Goal: Information Seeking & Learning: Learn about a topic

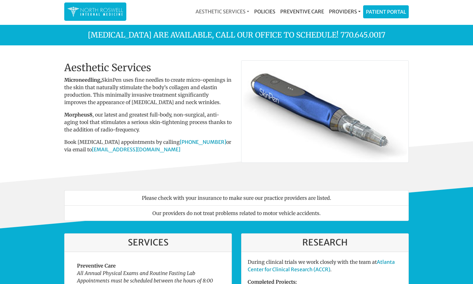
click at [235, 11] on link "Aesthetic Services" at bounding box center [222, 11] width 59 height 12
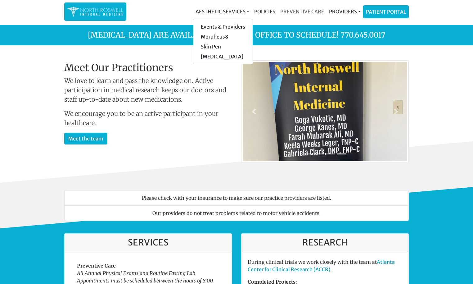
click at [300, 12] on link "Preventive Care" at bounding box center [302, 11] width 49 height 12
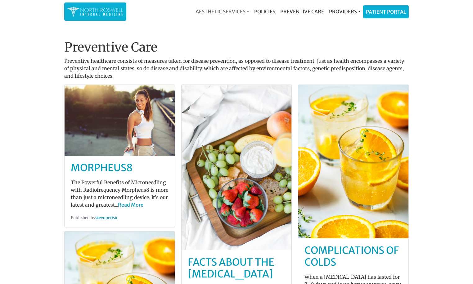
click at [235, 10] on link "Aesthetic Services" at bounding box center [222, 11] width 59 height 12
click at [221, 44] on link "Skin Pen" at bounding box center [223, 47] width 59 height 10
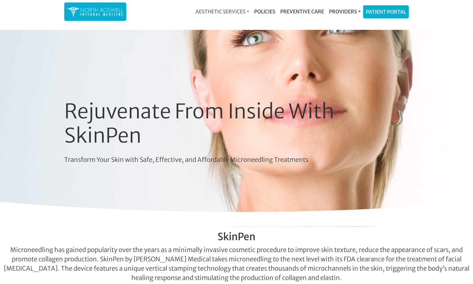
click at [226, 8] on link "Aesthetic Services" at bounding box center [222, 11] width 59 height 12
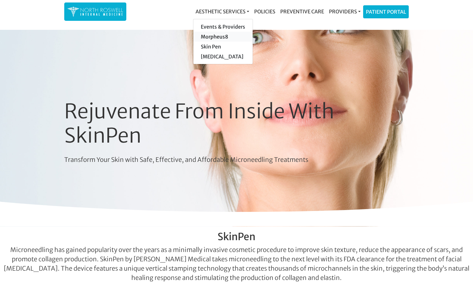
click at [221, 37] on link "Morpheus8" at bounding box center [223, 37] width 59 height 10
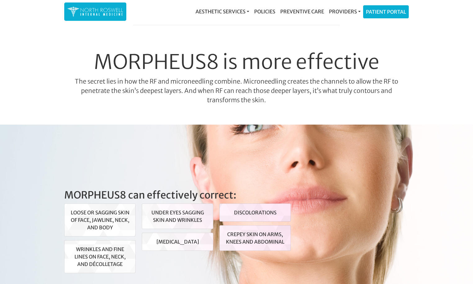
scroll to position [1153, 0]
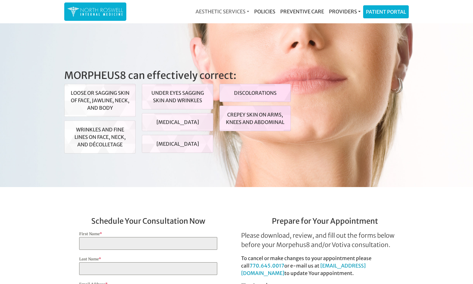
click at [229, 12] on link "Aesthetic Services" at bounding box center [222, 11] width 59 height 12
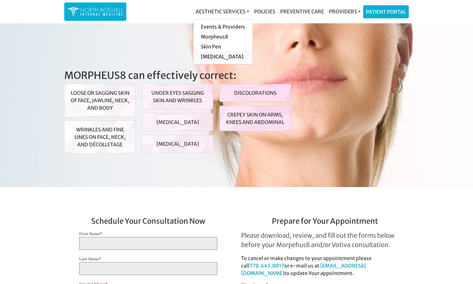
click at [221, 53] on link "[MEDICAL_DATA]" at bounding box center [223, 57] width 59 height 10
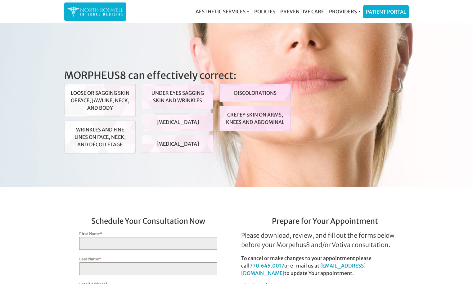
scroll to position [1152, 0]
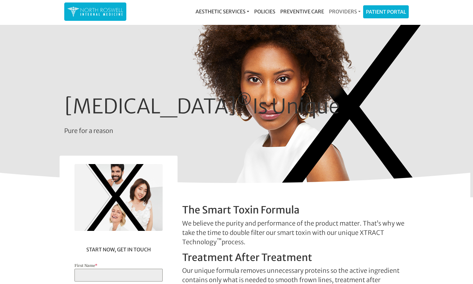
click at [348, 12] on link "Providers" at bounding box center [345, 11] width 37 height 12
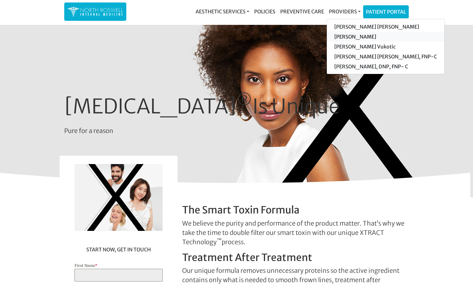
click at [347, 37] on link "[PERSON_NAME]" at bounding box center [386, 37] width 118 height 10
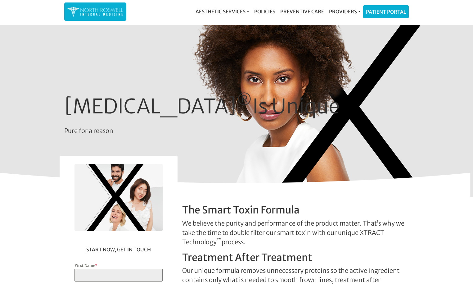
click at [104, 13] on img at bounding box center [95, 12] width 56 height 12
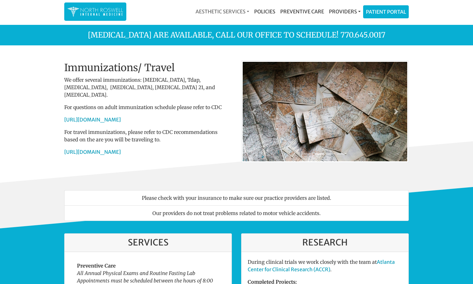
click at [225, 12] on link "Aesthetic Services" at bounding box center [222, 11] width 59 height 12
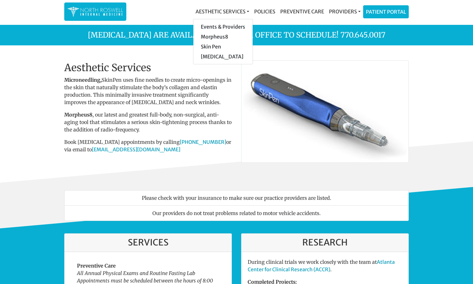
click at [97, 11] on img at bounding box center [95, 12] width 56 height 12
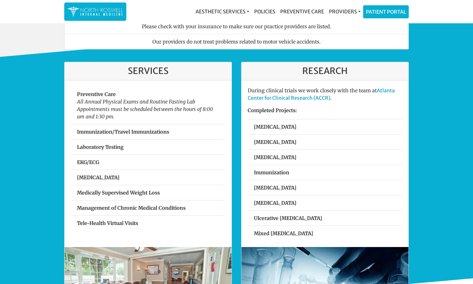
scroll to position [192, 0]
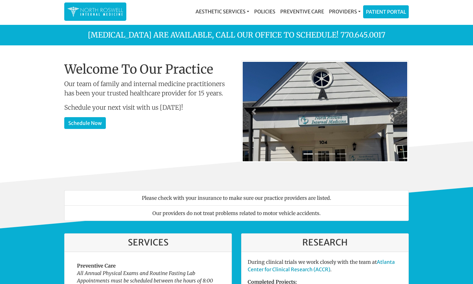
scroll to position [192, 0]
